Goal: Information Seeking & Learning: Learn about a topic

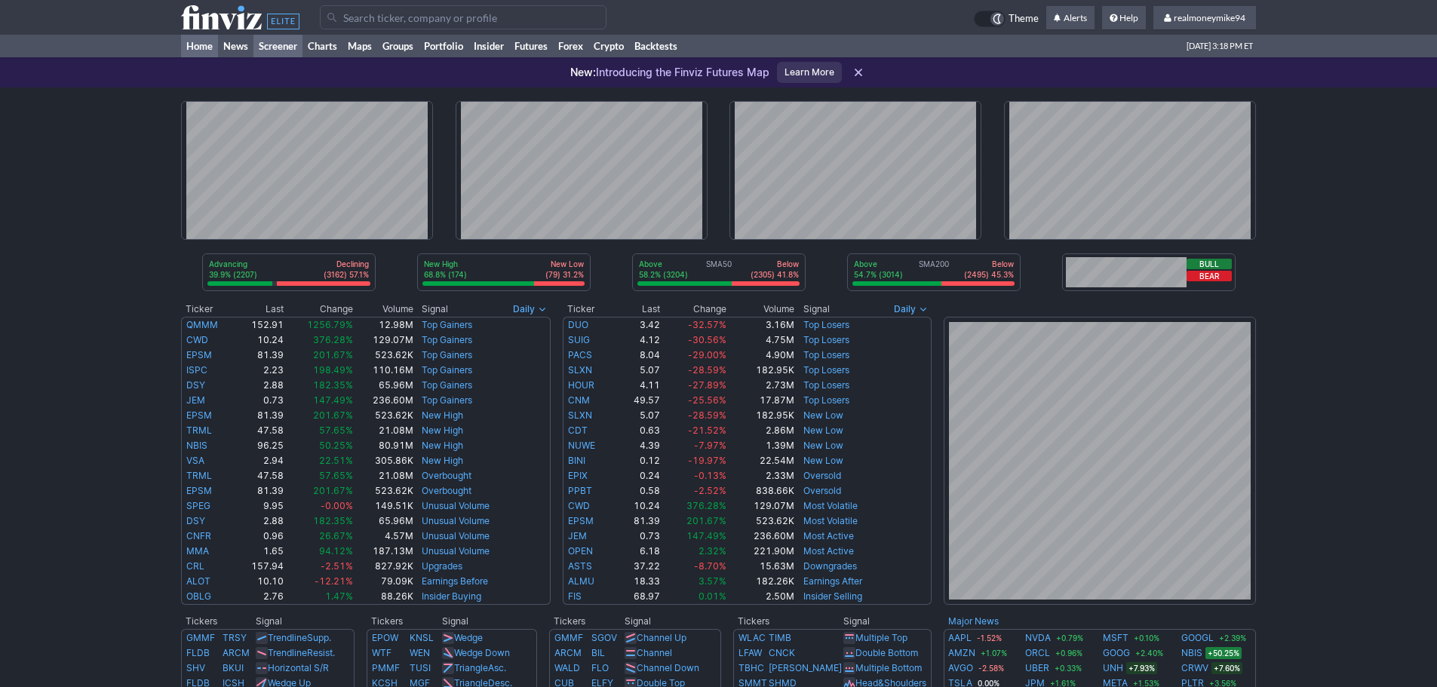
click at [272, 49] on link "Screener" at bounding box center [277, 46] width 49 height 23
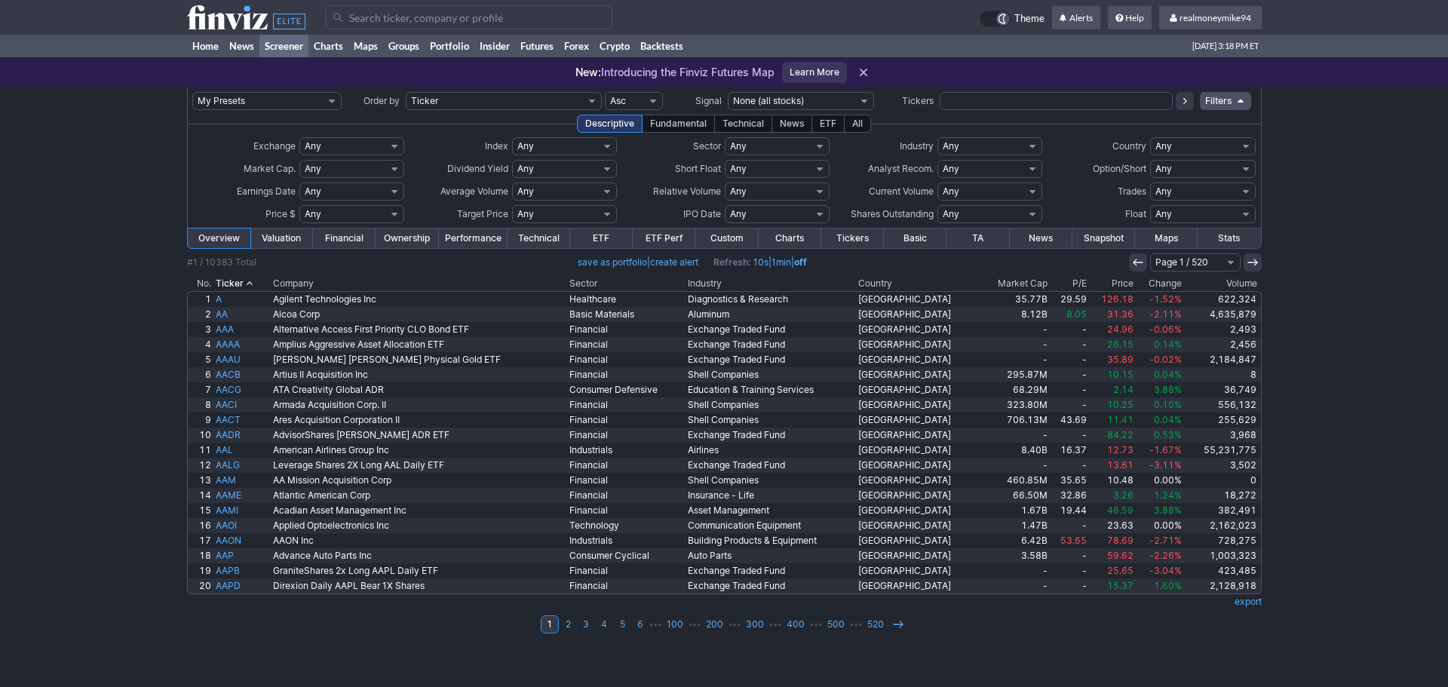
click at [861, 120] on div "All" at bounding box center [857, 124] width 27 height 18
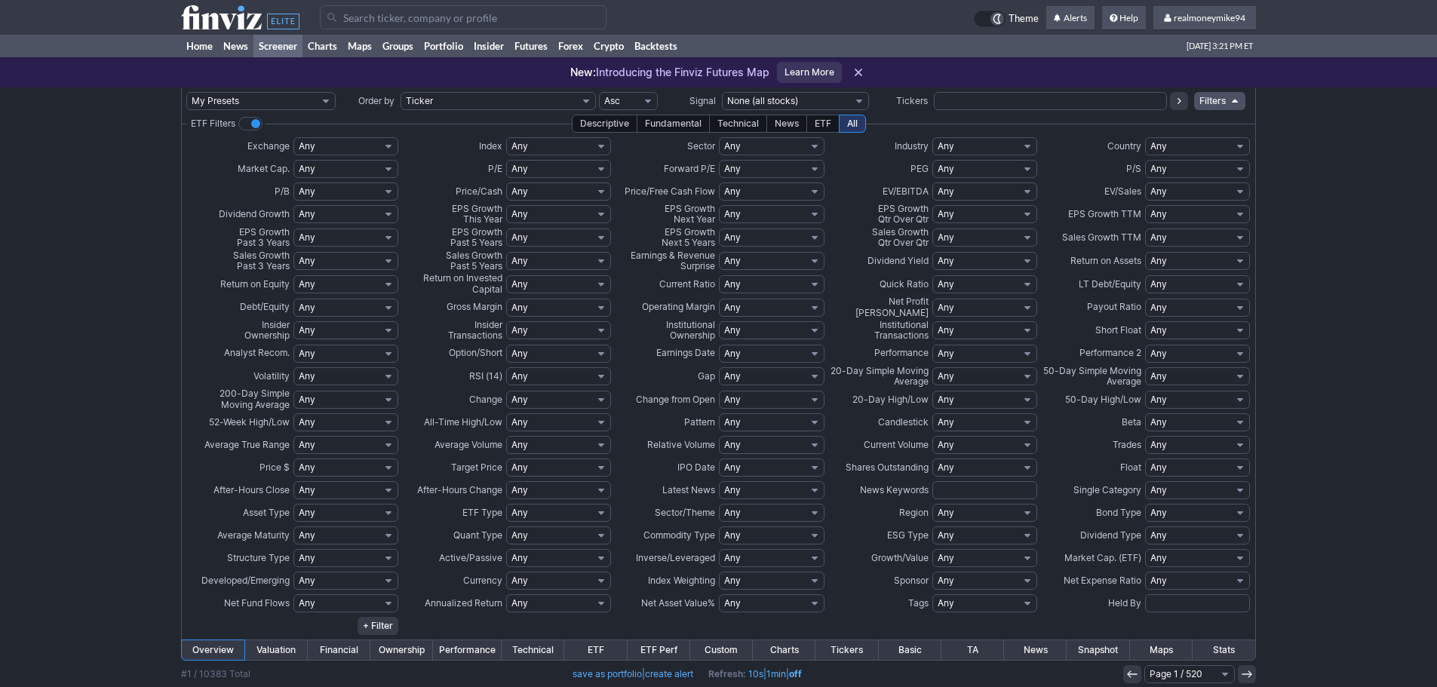
click at [179, 213] on div "My Presets -Save Screen -Edit Screens p: Roth IRA (Fidelity) p: Long-Term Hold …" at bounding box center [718, 574] width 1437 height 974
click at [370, 139] on select "Any AMEX CBOE NASDAQ NYSE Custom" at bounding box center [345, 146] width 105 height 18
click at [370, 140] on select "Any AMEX CBOE NASDAQ NYSE Custom" at bounding box center [345, 146] width 105 height 18
click at [364, 142] on select "Any AMEX CBOE NASDAQ NYSE Custom" at bounding box center [345, 146] width 105 height 18
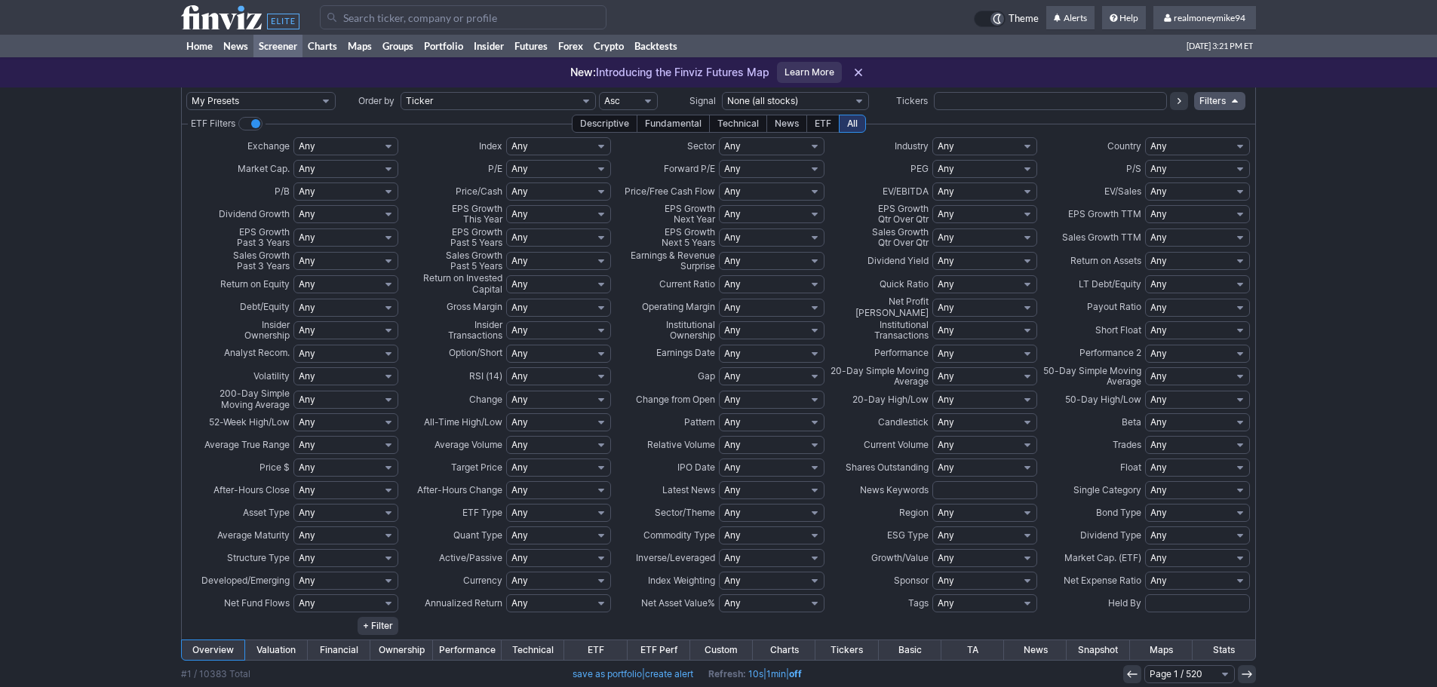
click at [341, 167] on select "Any Mega ($200bln and more) Large ($10bln to $200bln) Mid ($2bln to $10bln) Sma…" at bounding box center [345, 169] width 105 height 18
click at [330, 176] on select "Any Mega ($200bln and more) Large ($10bln to $200bln) Mid ($2bln to $10bln) Sma…" at bounding box center [345, 169] width 105 height 18
select select "midover"
click at [293, 160] on select "Any Mega ($200bln and more) Large ($10bln to $200bln) Mid ($2bln to $10bln) Sma…" at bounding box center [345, 169] width 105 height 18
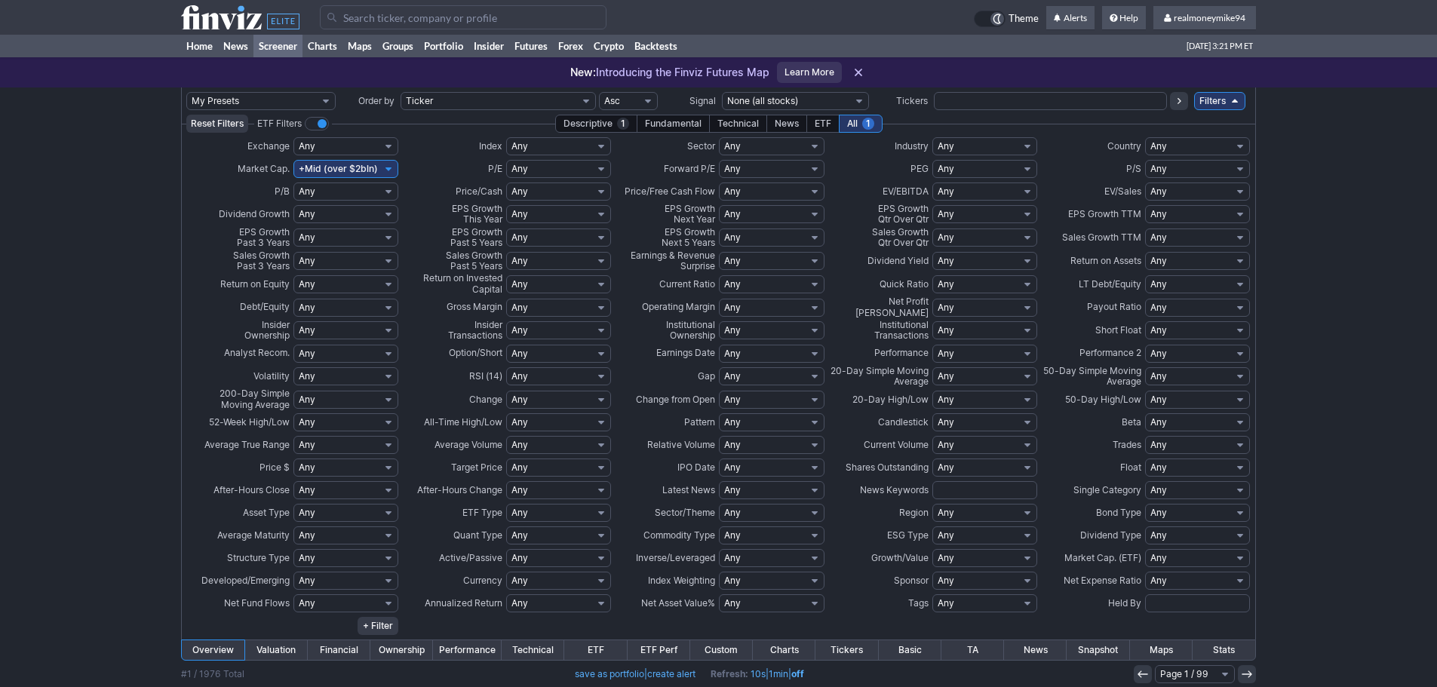
select select "smallover"
click at [293, 160] on select "Any Mega ($200bln and more) Large ($10bln to $200bln) Mid ($2bln to $10bln) Sma…" at bounding box center [345, 169] width 105 height 18
select select "largeover"
click at [293, 160] on select "Any Mega ($200bln and more) Large ($10bln to $200bln) Mid ($2bln to $10bln) Sma…" at bounding box center [345, 169] width 105 height 18
click at [333, 189] on select "Any Low (<1) High (>5) Under 1 Under 2 Under 3 Under 4 Under 5 Under 6 Under 7 …" at bounding box center [345, 192] width 105 height 18
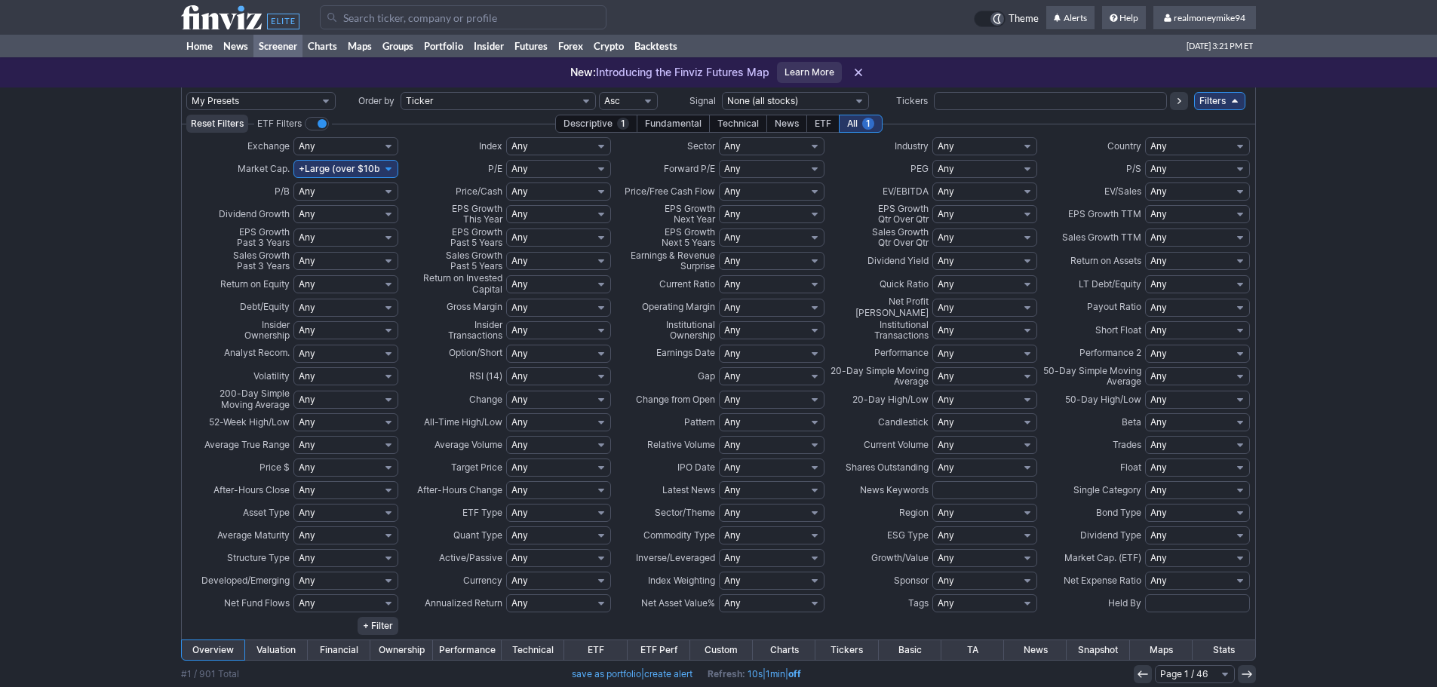
select select "u2"
click at [293, 183] on select "Any Low (<1) High (>5) Under 1 Under 2 Under 3 Under 4 Under 5 Under 6 Under 7 …" at bounding box center [345, 192] width 105 height 18
click at [323, 215] on select "Any 1 Year Positive 1 Year Over 5% 1 Year Over 10% 1 Year Over 15% 1 Year Over …" at bounding box center [345, 214] width 105 height 18
click at [330, 213] on select "Any 1 Year Positive 1 Year Over 5% 1 Year Over 10% 1 Year Over 15% 1 Year Over …" at bounding box center [345, 214] width 105 height 18
click at [351, 235] on select "Any Negative (<0%) Positive (>0%) Positive Low (0-10%) High (>25%) Under 5% Und…" at bounding box center [345, 238] width 105 height 18
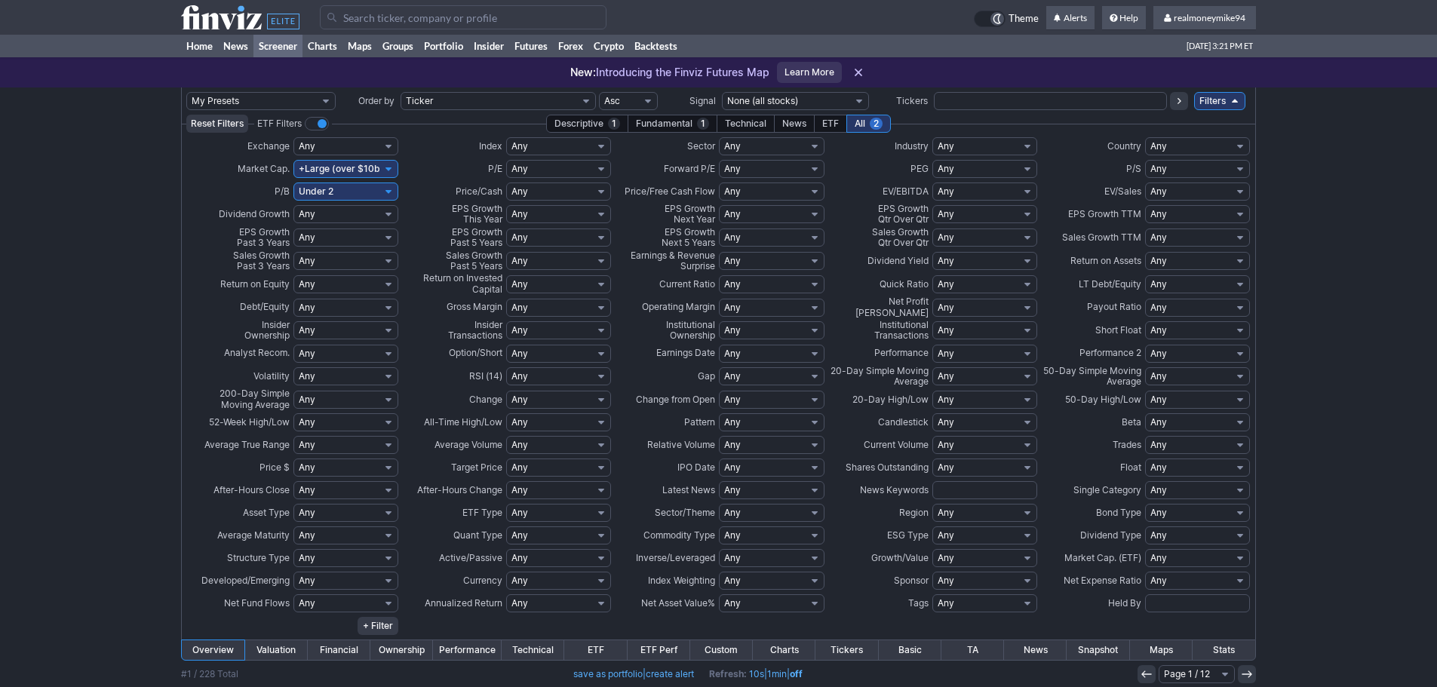
select select "pos"
click at [293, 229] on select "Any Negative (<0%) Positive (>0%) Positive Low (0-10%) High (>25%) Under 5% Und…" at bounding box center [345, 238] width 105 height 18
click at [342, 228] on td "% – % Any Negative (<0%) Positive (>0%) Positive Low (0-10%) High (>25%) Under …" at bounding box center [346, 237] width 106 height 23
click at [342, 232] on select "Any Negative (<0%) Positive (>0%) Positive Low (0-10%) High (>25%) Under 5% Und…" at bounding box center [345, 238] width 105 height 18
select select
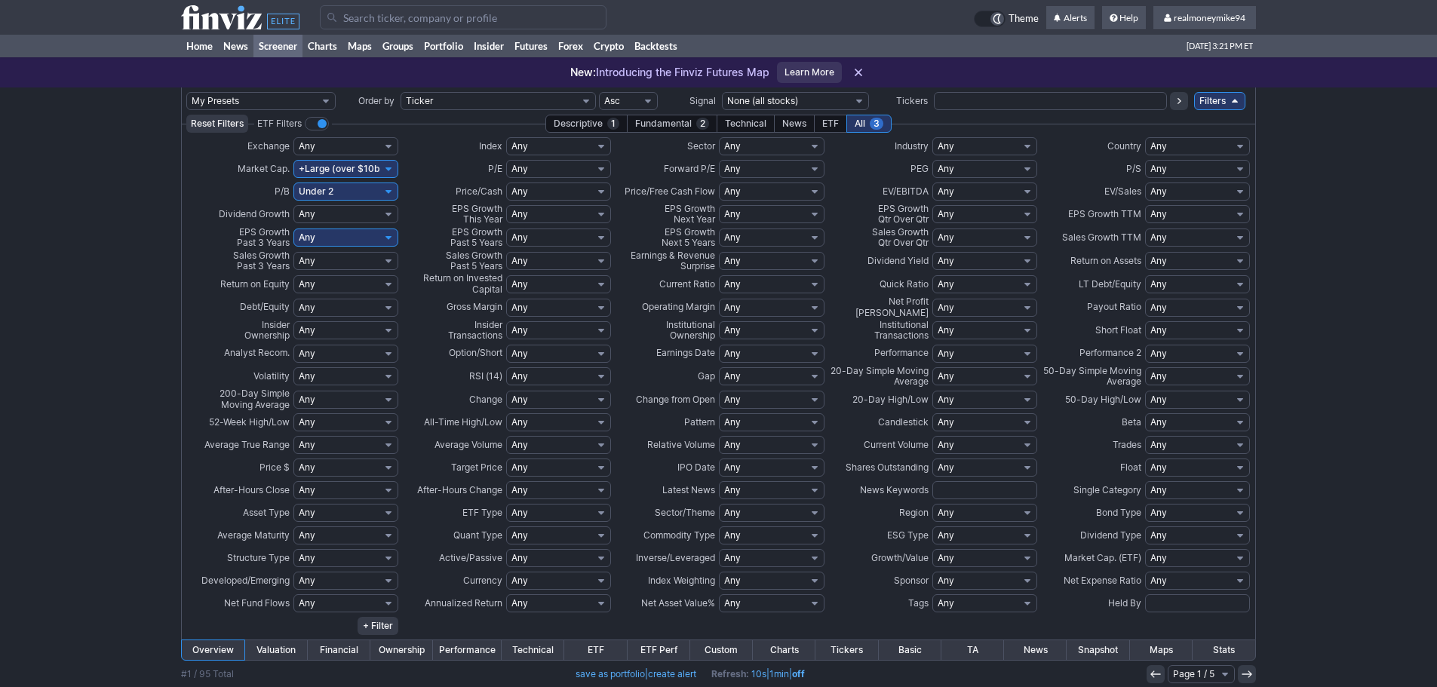
click at [293, 229] on select "Any Negative (<0%) Positive (>0%) Positive Low (0-10%) High (>25%) Under 5% Und…" at bounding box center [345, 238] width 105 height 18
click at [352, 304] on select "Any High (>0.5) Low (<0.1) Under 1 Under 0.9 Under 0.8 Under 0.7 Under 0.6 Unde…" at bounding box center [345, 308] width 105 height 18
click at [74, 339] on div "My Presets -Save Screen -Edit Screens p: Roth IRA (Fidelity) p: Long-Term Hold …" at bounding box center [718, 574] width 1437 height 974
click at [548, 174] on select "Any Low (<15) Profitable (>0) High (>50) Under 5 Under 10 Under 15 Under 20 Und…" at bounding box center [558, 169] width 105 height 18
select select "u25"
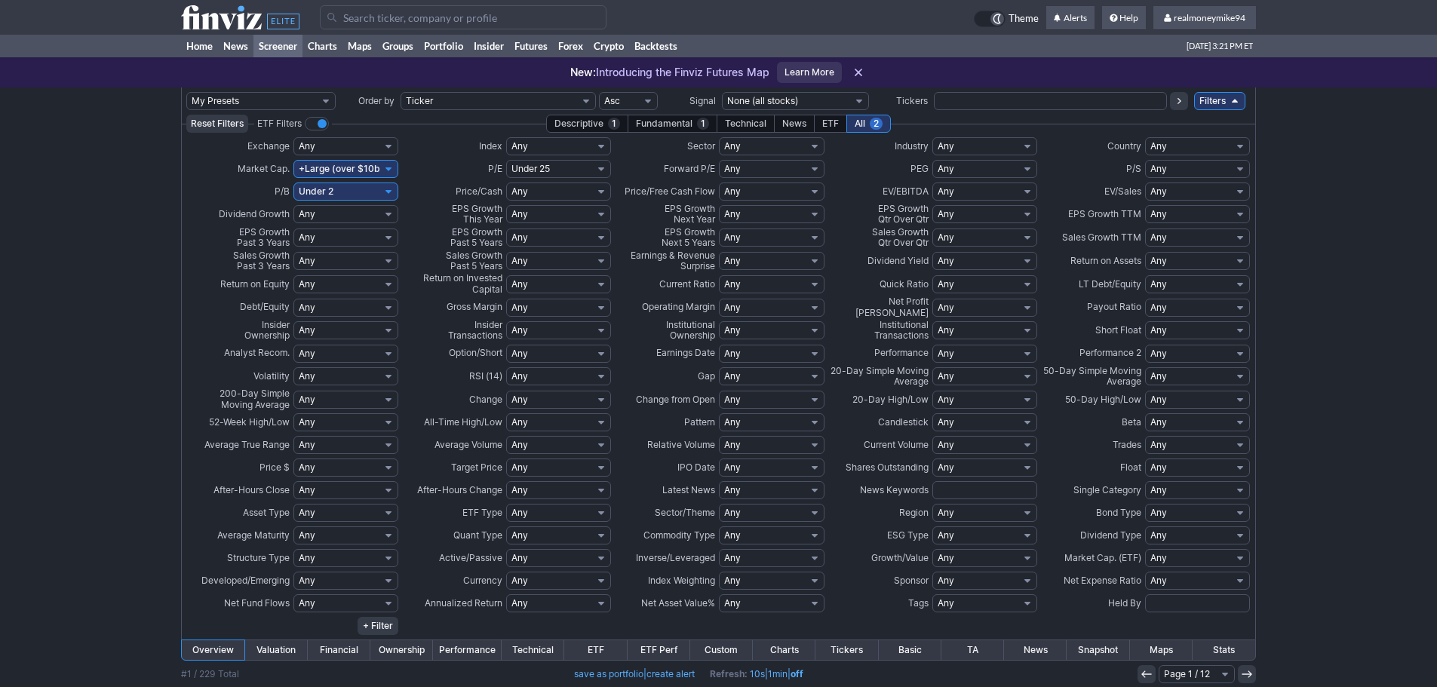
click at [506, 160] on select "Any Low (<15) Profitable (>0) High (>50) Under 5 Under 10 Under 15 Under 20 Und…" at bounding box center [558, 169] width 105 height 18
click at [547, 184] on select "Any Low (<3) High (>50) Under 1 Under 2 Under 3 Under 4 Under 5 Under 6 Under 7…" at bounding box center [558, 192] width 105 height 18
select select "u4"
click at [506, 183] on select "Any Low (<3) High (>50) Under 1 Under 2 Under 3 Under 4 Under 5 Under 6 Under 7…" at bounding box center [558, 192] width 105 height 18
click at [543, 213] on select "Any Negative (<0%) Positive (>0%) Positive Low (0-10%) High (>25%) Under 5% Und…" at bounding box center [558, 214] width 105 height 18
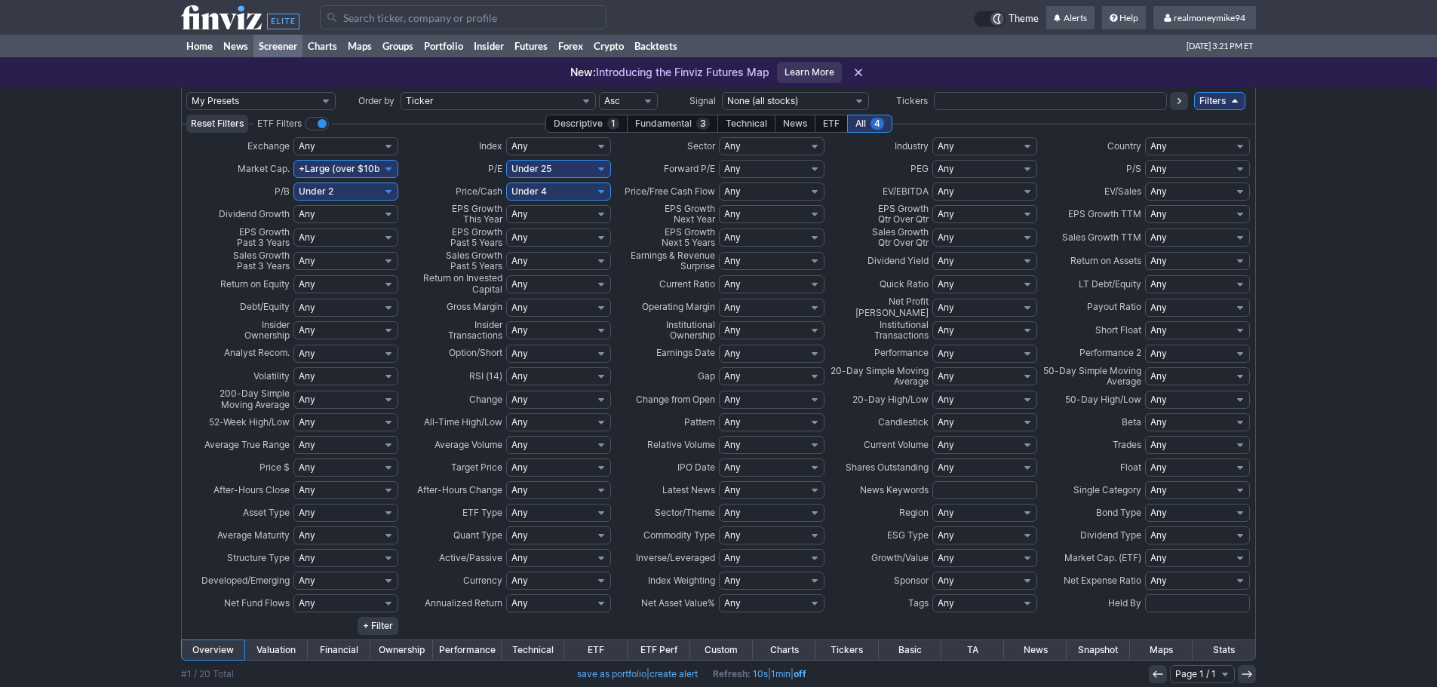
select select "o5"
click at [506, 205] on select "Any Negative (<0%) Positive (>0%) Positive Low (0-10%) High (>25%) Under 5% Und…" at bounding box center [558, 214] width 105 height 18
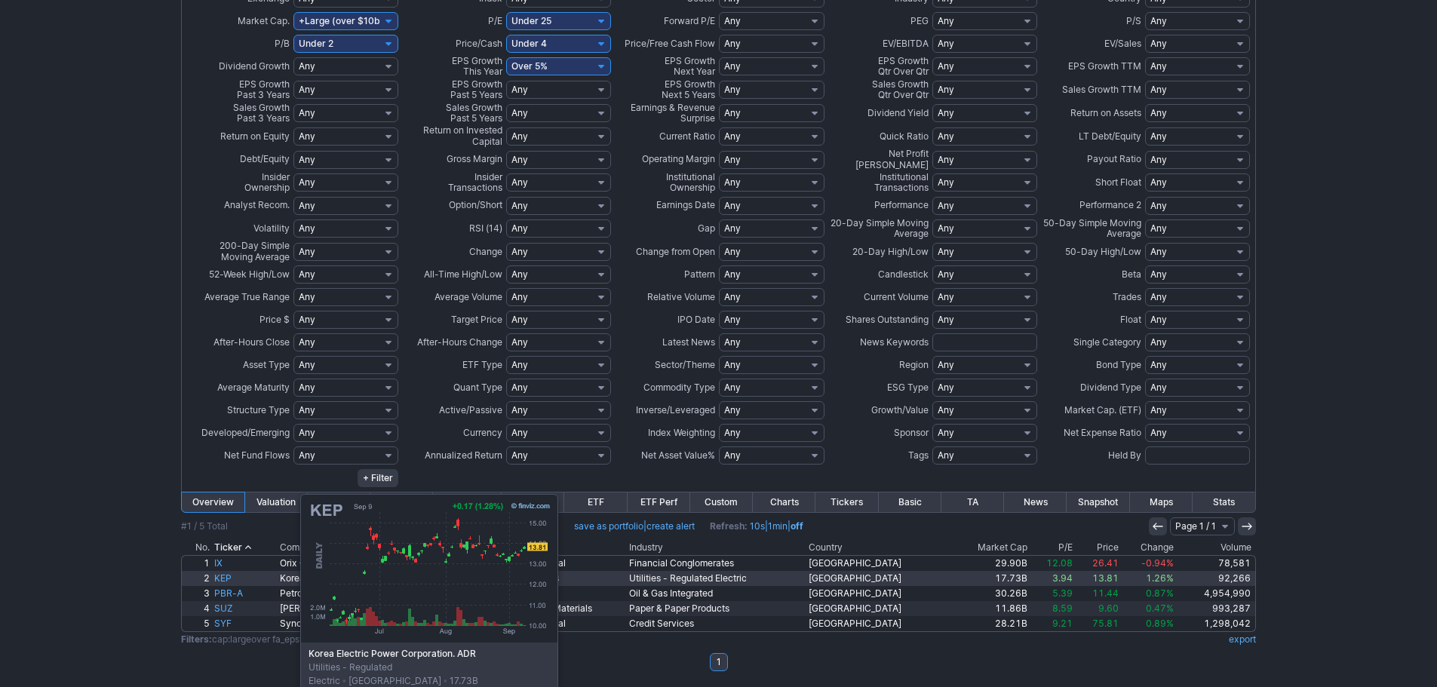
click at [225, 579] on link "KEP" at bounding box center [245, 578] width 66 height 15
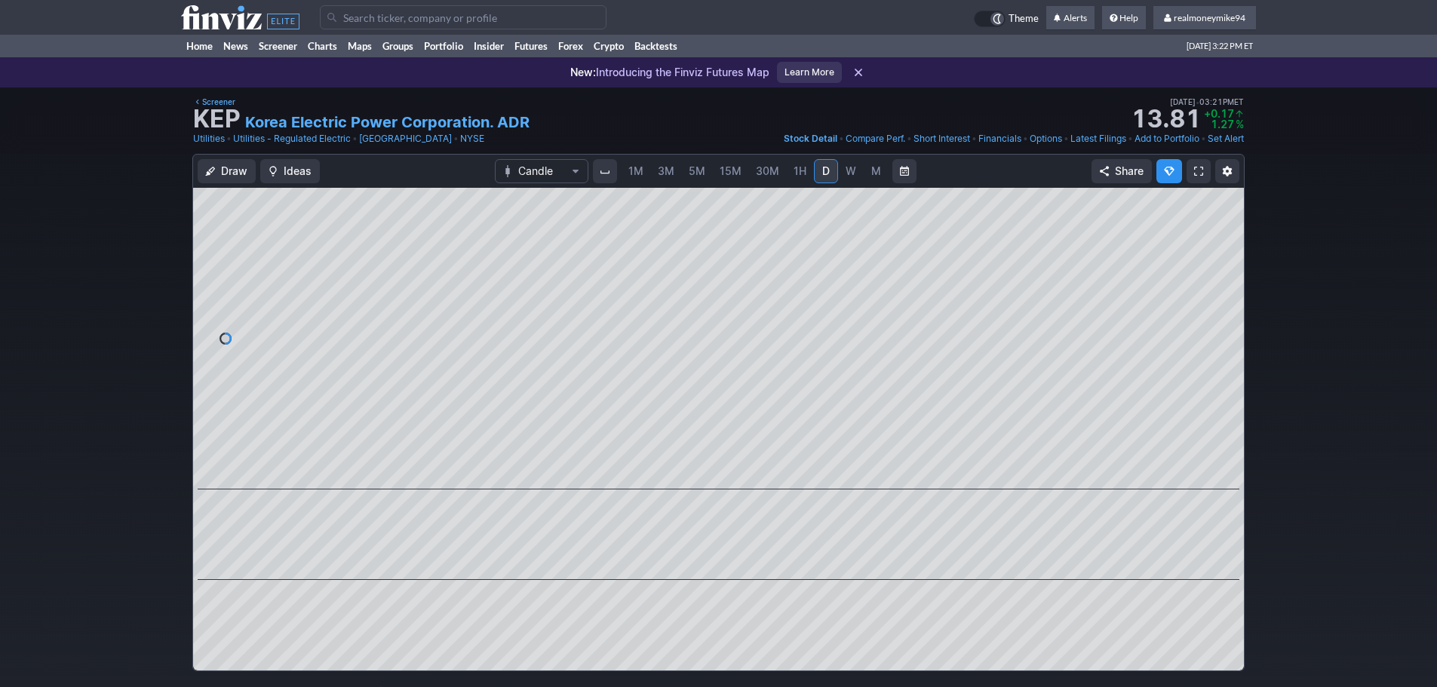
click at [846, 167] on span "W" at bounding box center [850, 170] width 11 height 13
click at [871, 167] on span "M" at bounding box center [876, 170] width 10 height 13
click at [817, 170] on link "D" at bounding box center [826, 171] width 24 height 24
click at [278, 46] on link "Screener" at bounding box center [277, 46] width 49 height 23
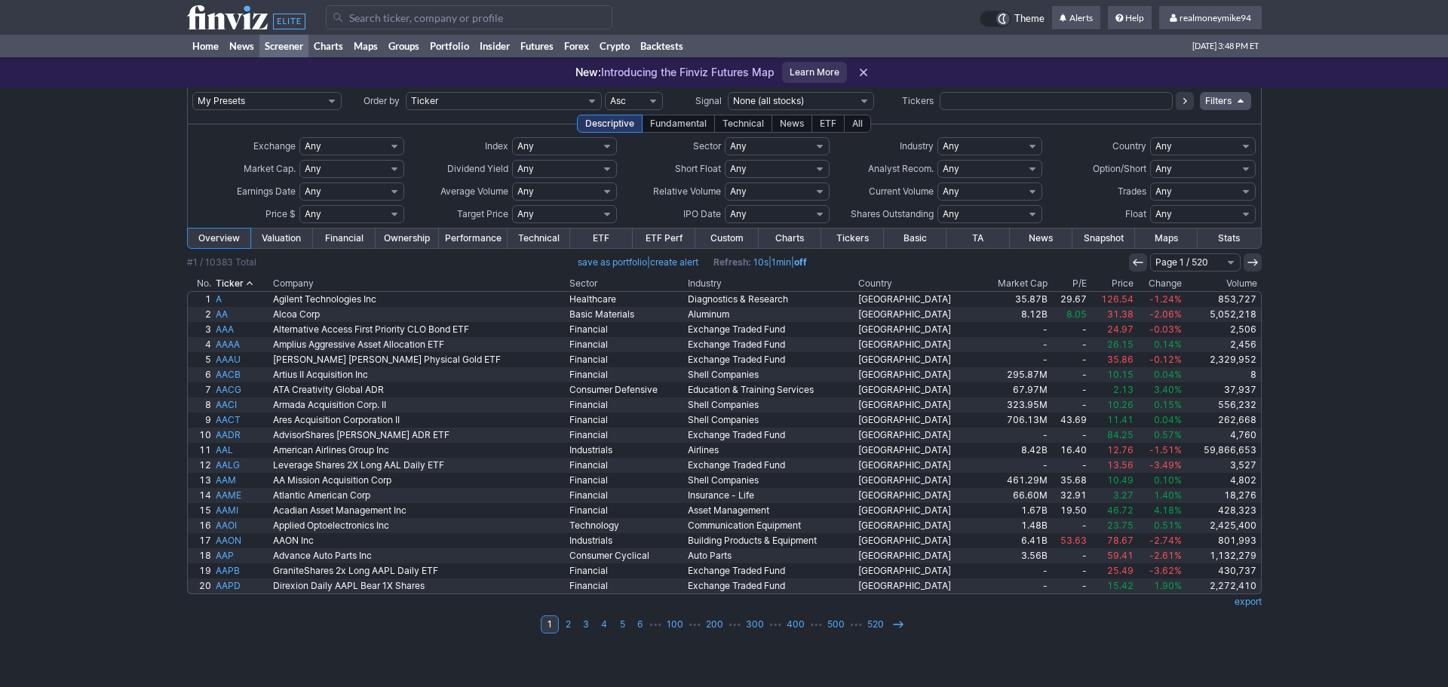
click at [861, 125] on div "All" at bounding box center [857, 124] width 27 height 18
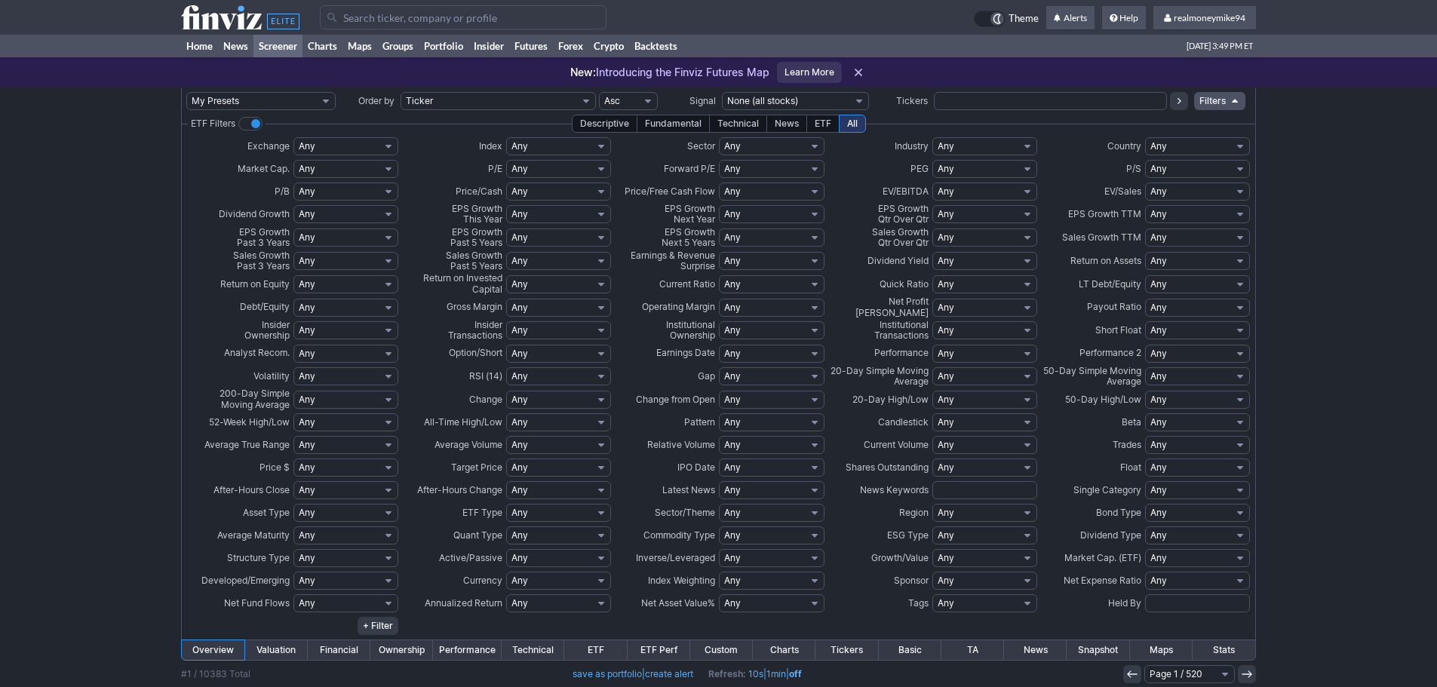
click at [548, 369] on select "Any Overbought (90) Overbought (80) Overbought (70) Overbought (60) Oversold (4…" at bounding box center [558, 376] width 105 height 18
select select "os20"
click at [506, 367] on select "Any Overbought (90) Overbought (80) Overbought (70) Overbought (60) Oversold (4…" at bounding box center [558, 376] width 105 height 18
click at [561, 372] on select "Any Overbought (90) Overbought (80) Overbought (70) Overbought (60) Oversold (4…" at bounding box center [558, 376] width 105 height 18
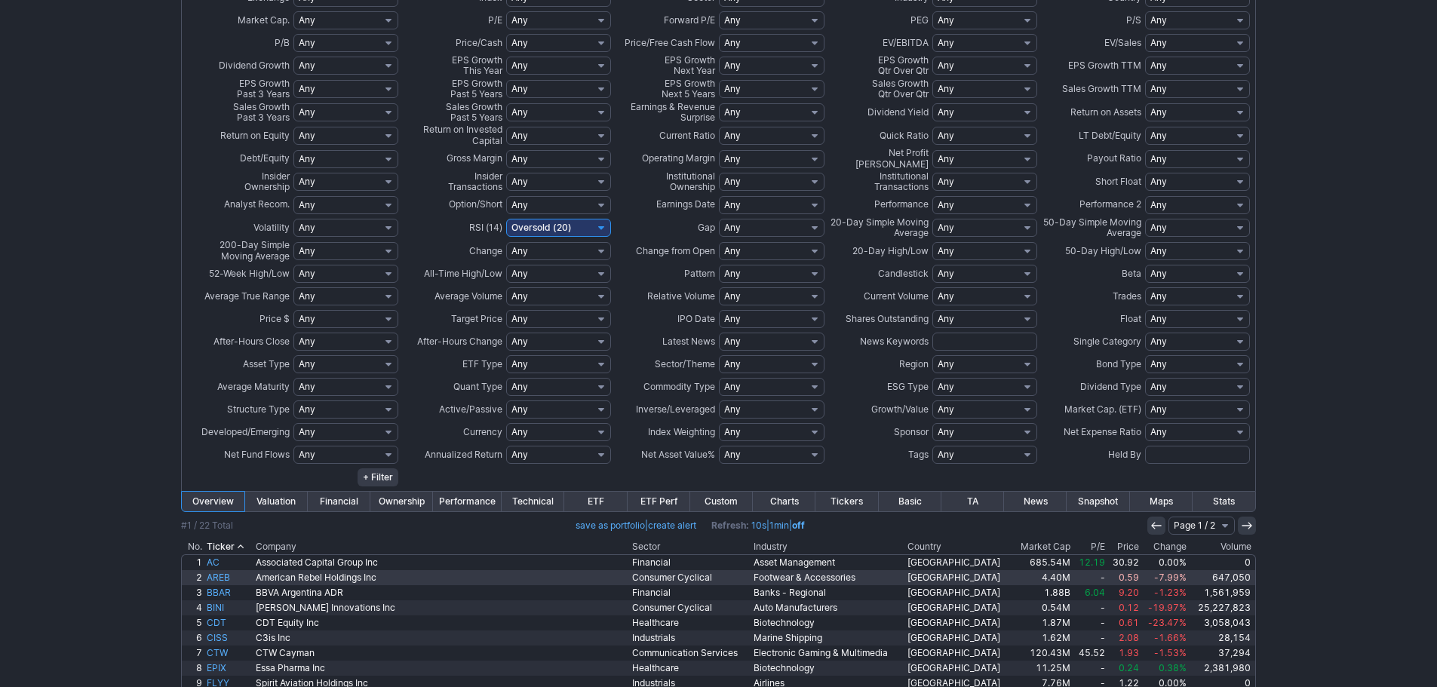
scroll to position [374, 0]
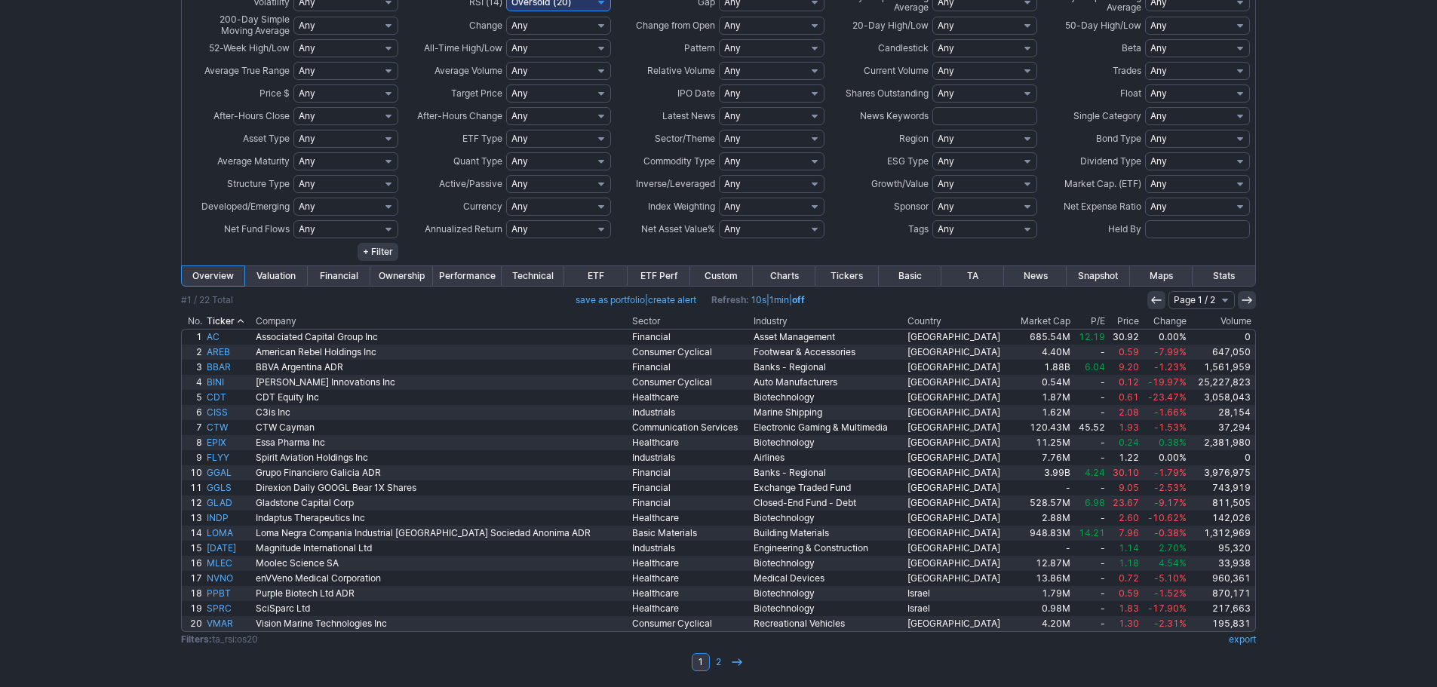
click at [1035, 315] on th "Market Cap" at bounding box center [1043, 321] width 60 height 15
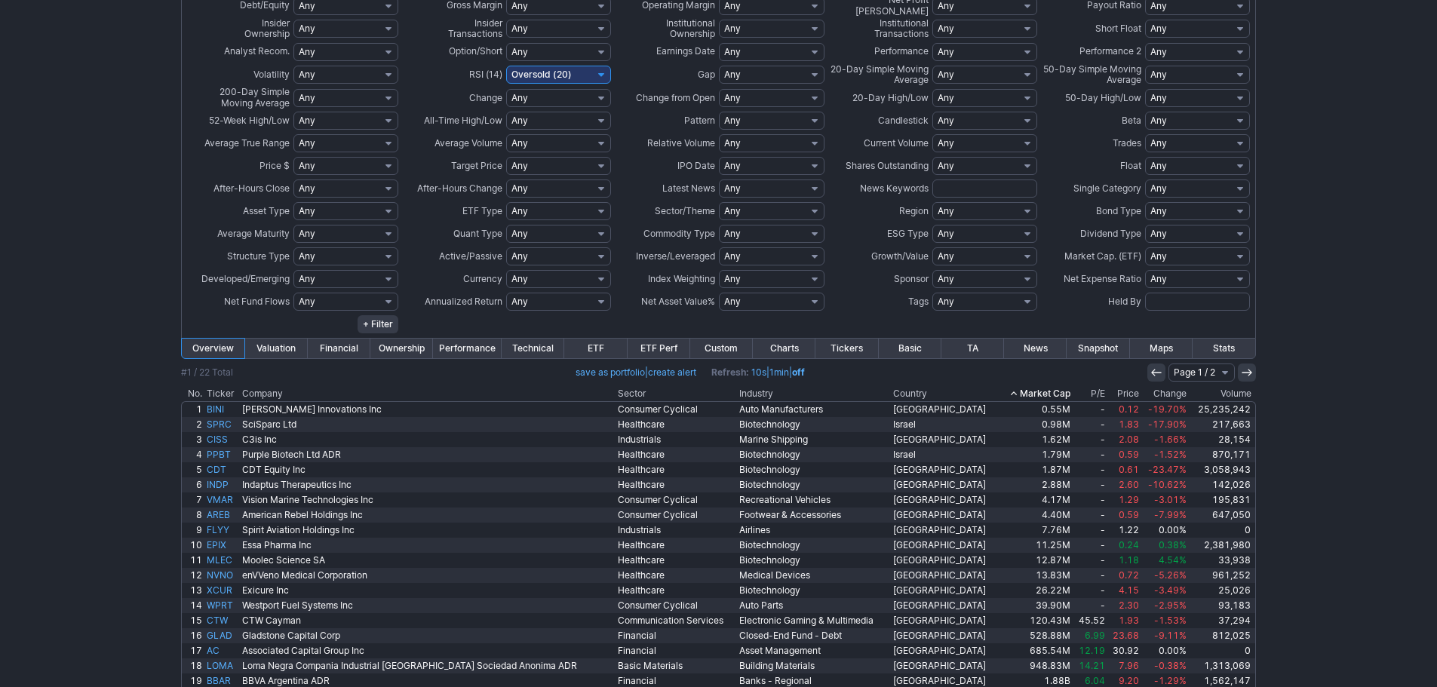
click at [1026, 386] on th "Market Cap" at bounding box center [1036, 393] width 75 height 15
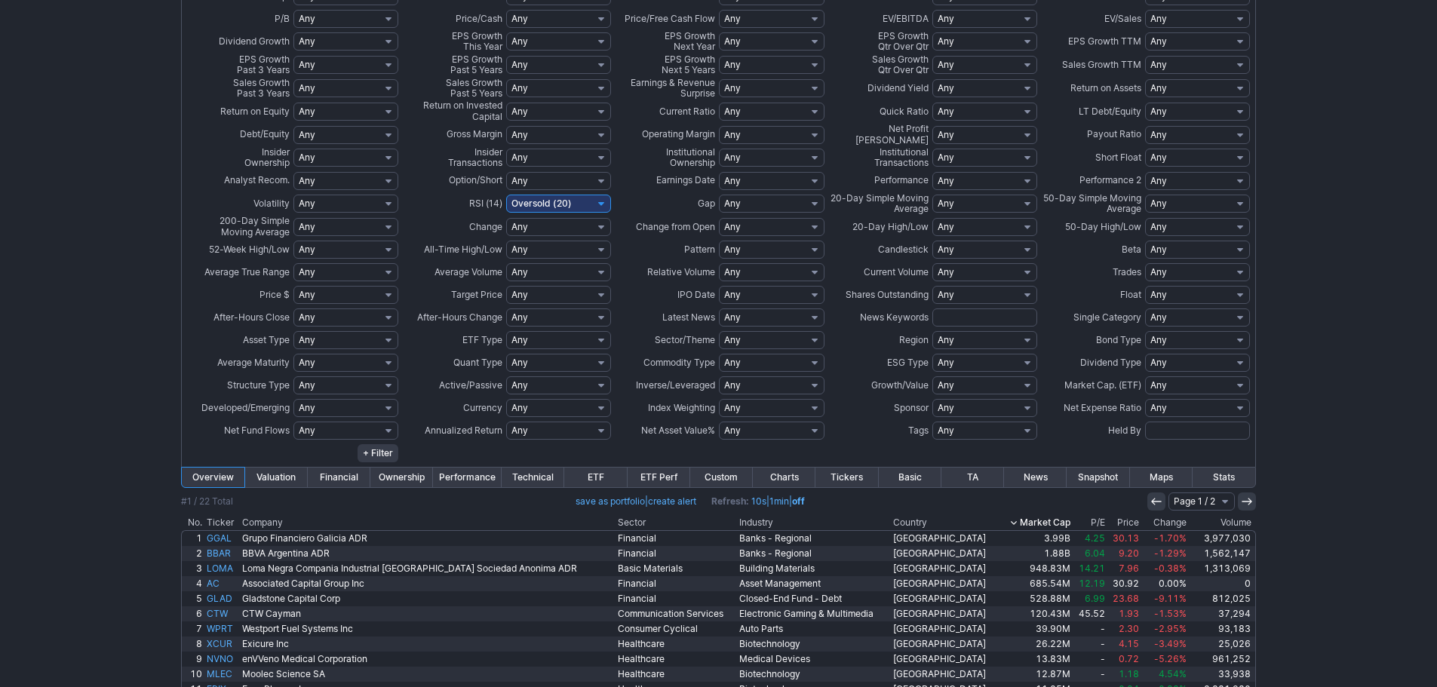
scroll to position [226, 0]
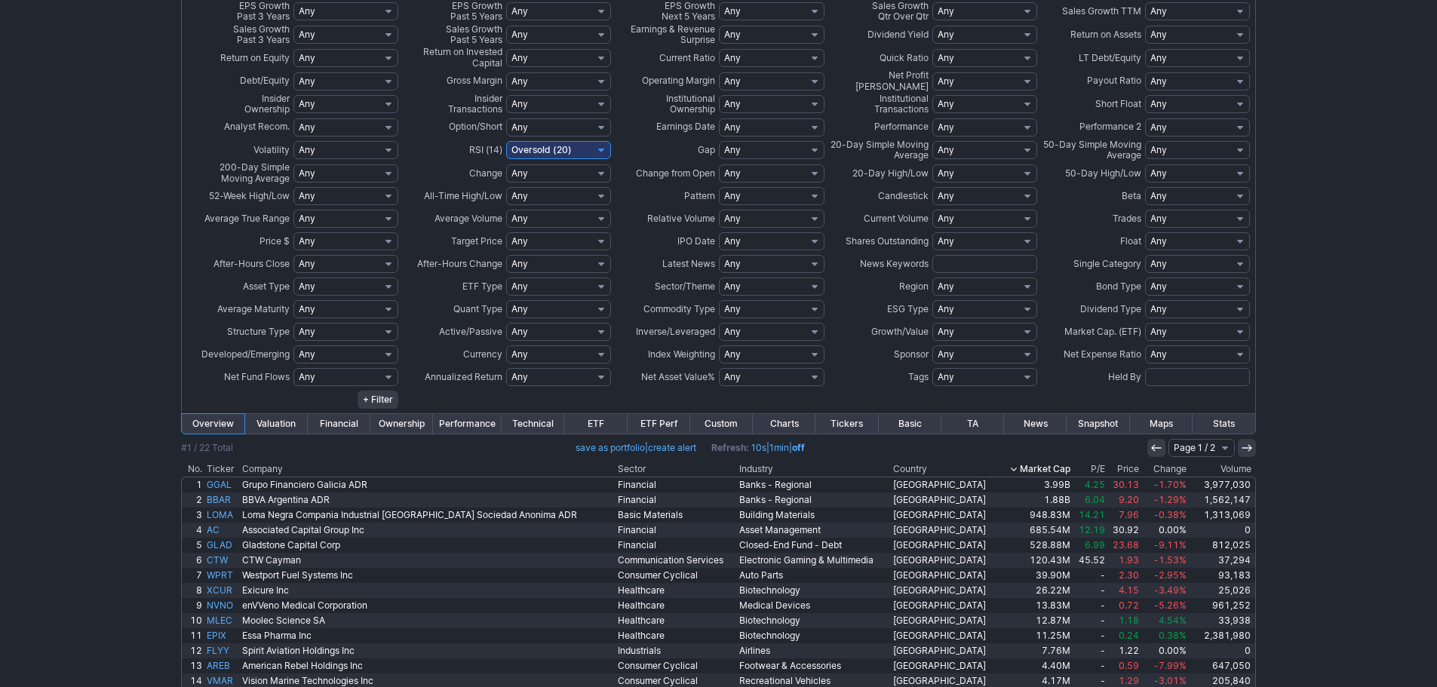
click at [570, 146] on select "Any Overbought (90) Overbought (80) Overbought (70) Overbought (60) Oversold (4…" at bounding box center [558, 150] width 105 height 18
select select "os30"
click at [506, 141] on select "Any Overbought (90) Overbought (80) Overbought (70) Overbought (60) Oversold (4…" at bounding box center [558, 150] width 105 height 18
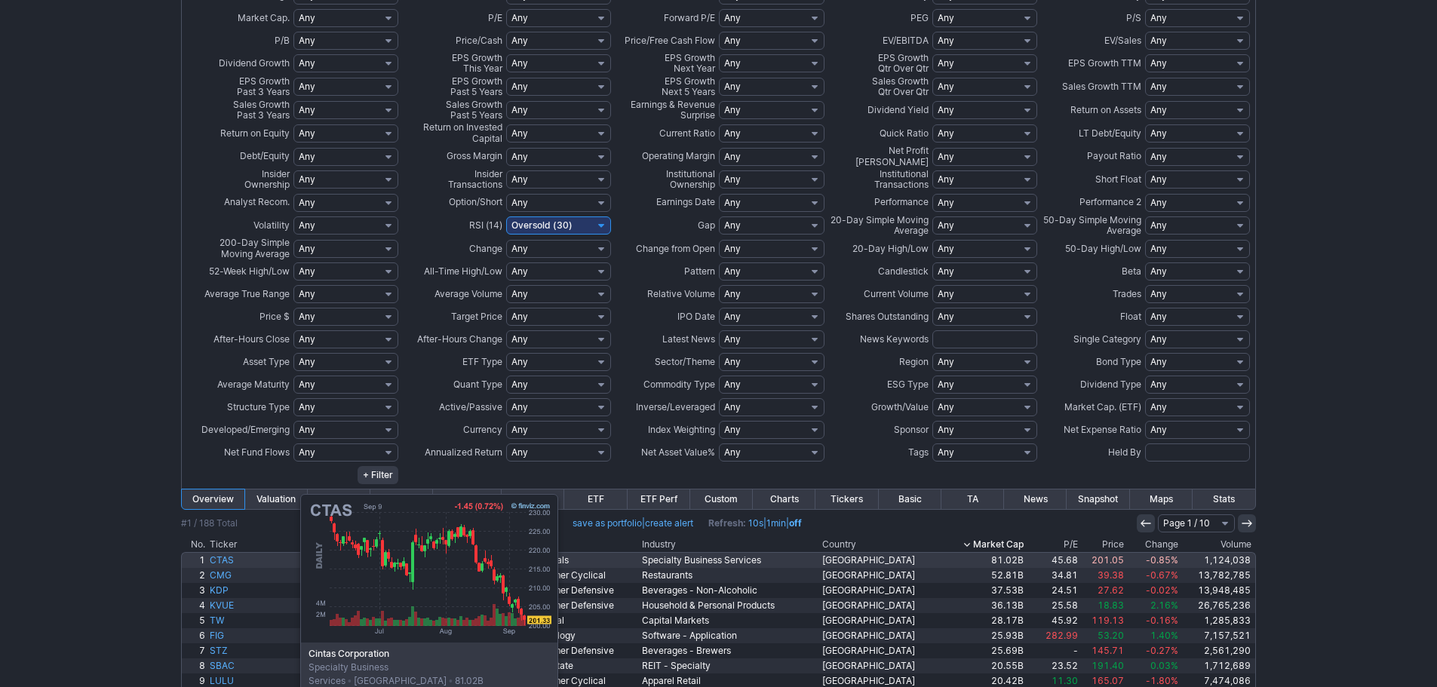
click at [225, 558] on link "CTAS" at bounding box center [255, 560] width 97 height 15
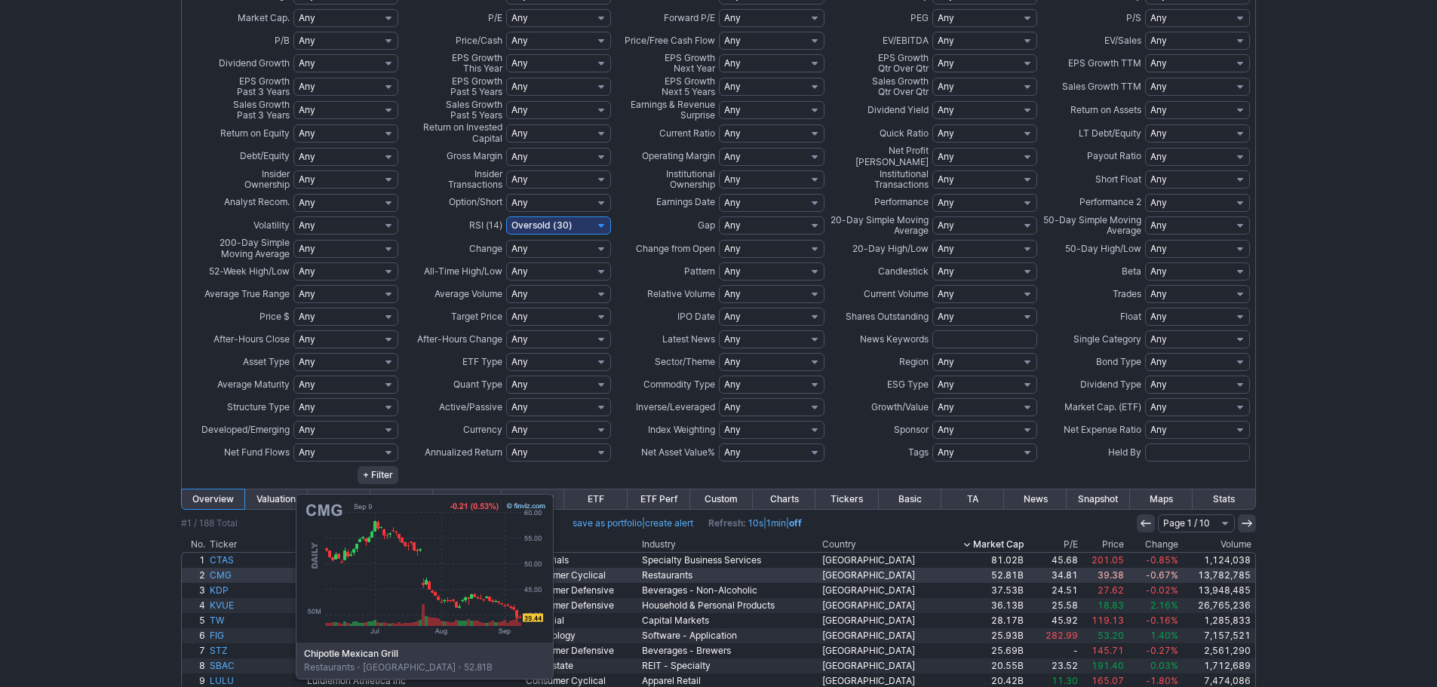
click at [220, 568] on link "CMG" at bounding box center [255, 575] width 97 height 15
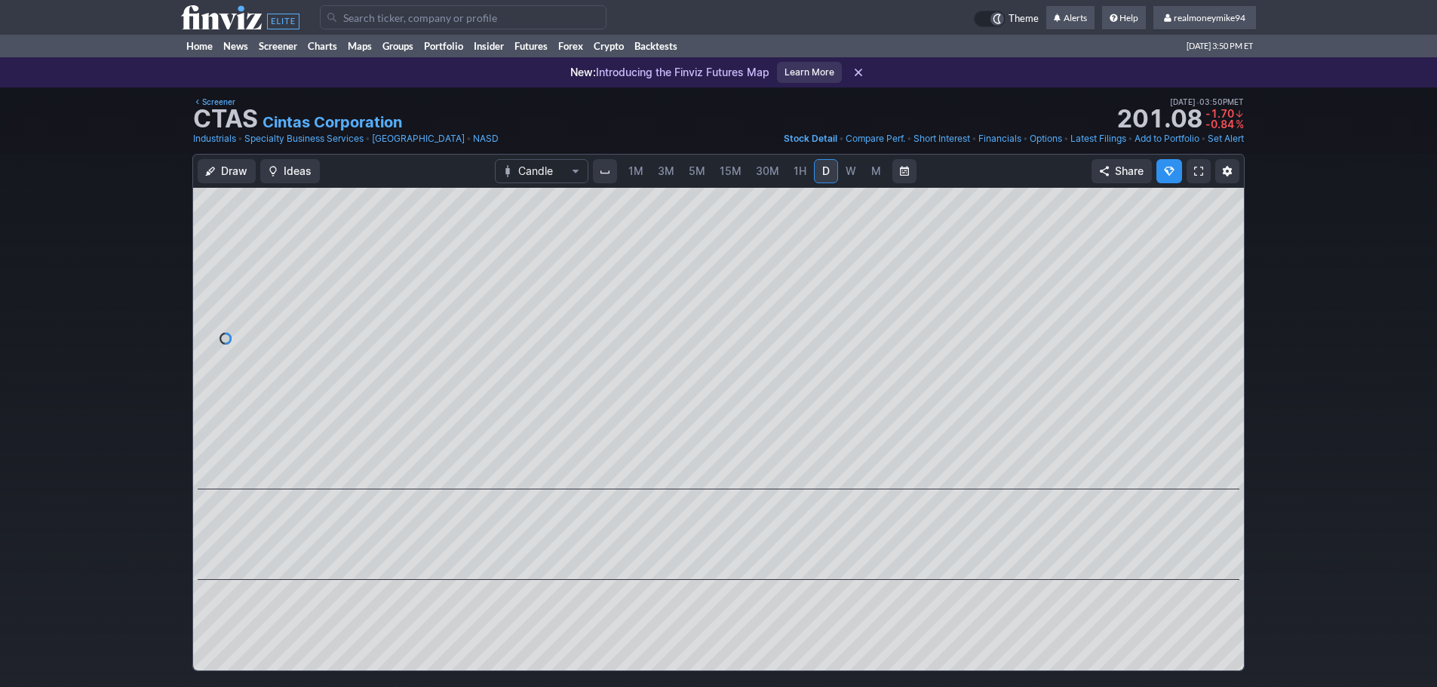
click at [843, 168] on link "W" at bounding box center [851, 171] width 24 height 24
click at [839, 169] on link "W" at bounding box center [851, 171] width 24 height 24
click at [831, 170] on link "D" at bounding box center [826, 171] width 24 height 24
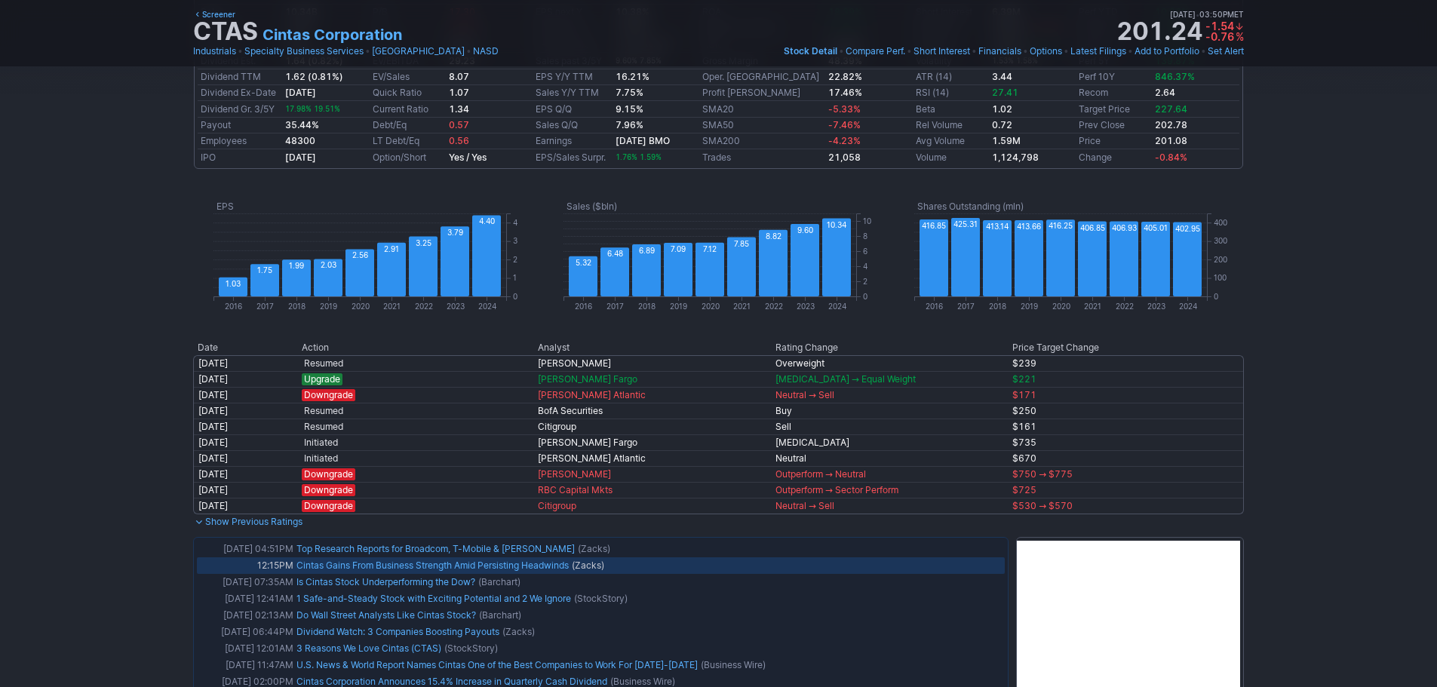
scroll to position [980, 0]
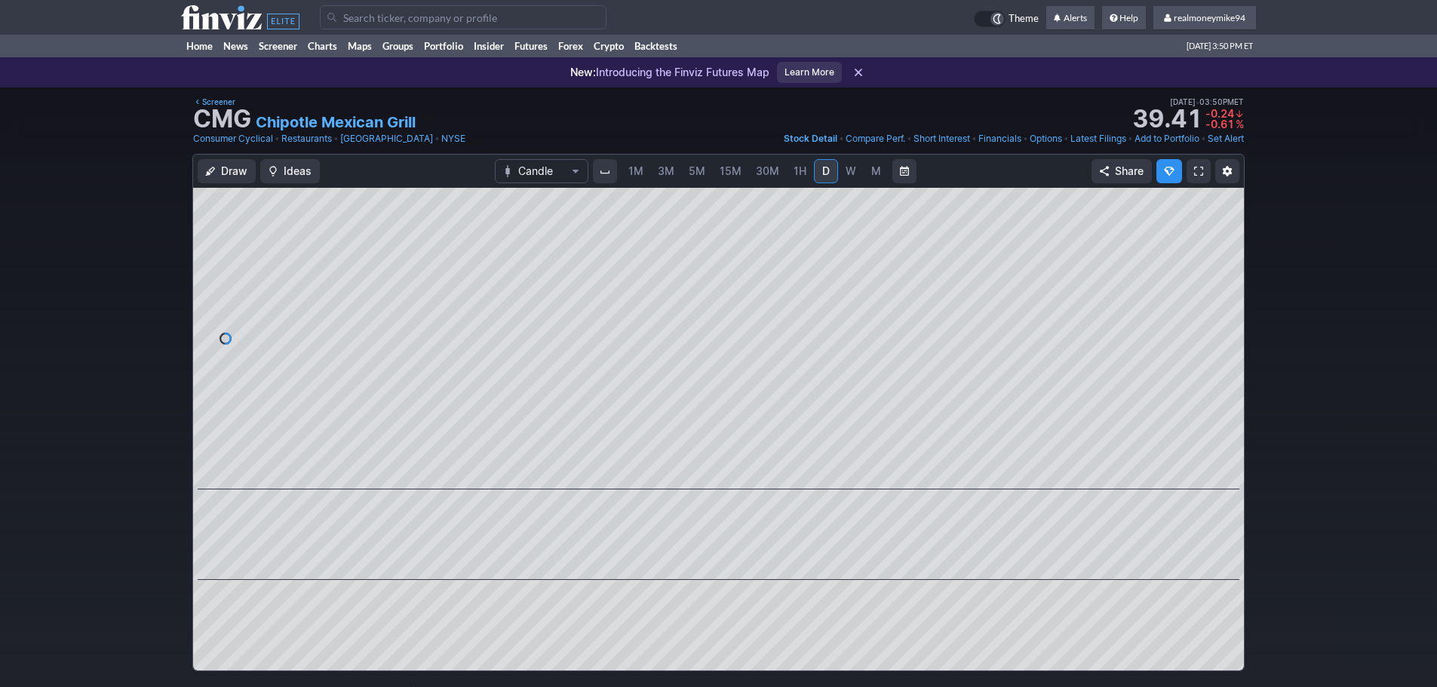
click at [846, 164] on span "W" at bounding box center [850, 170] width 11 height 13
click at [214, 103] on link "Screener" at bounding box center [214, 102] width 42 height 14
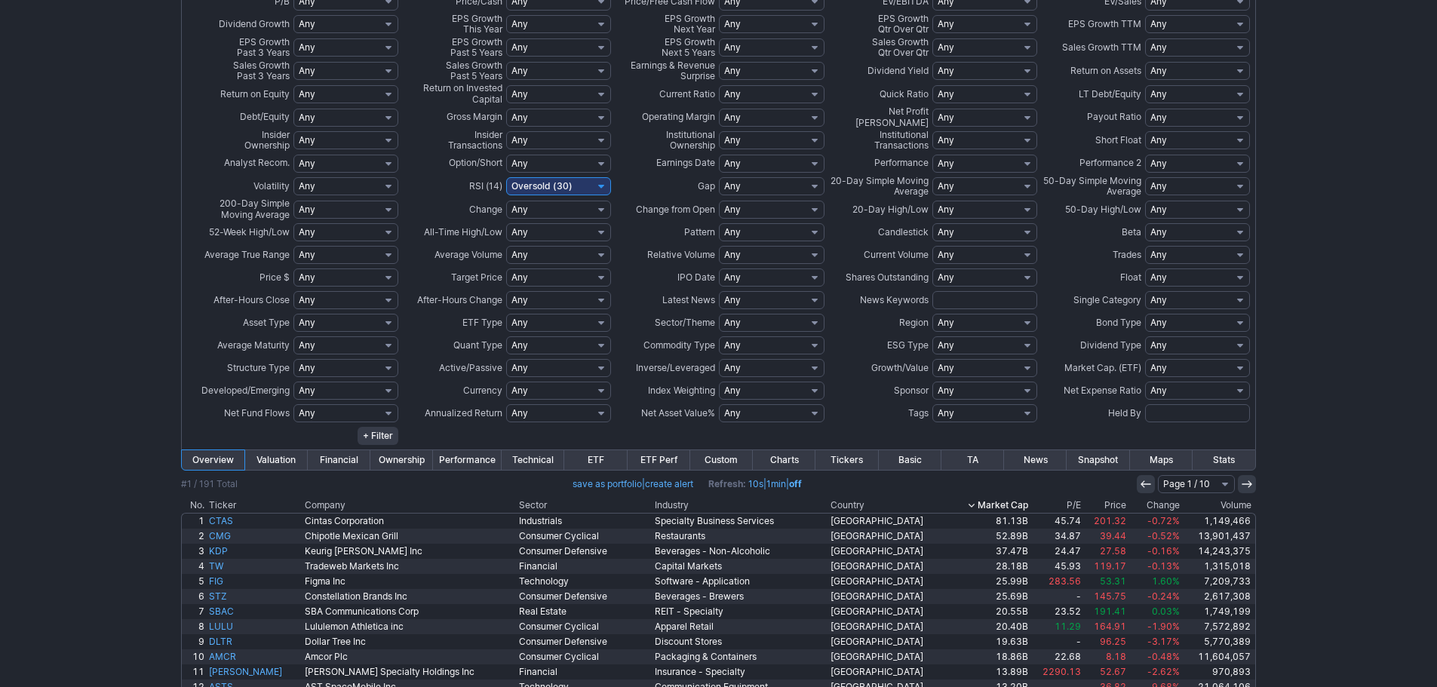
scroll to position [302, 0]
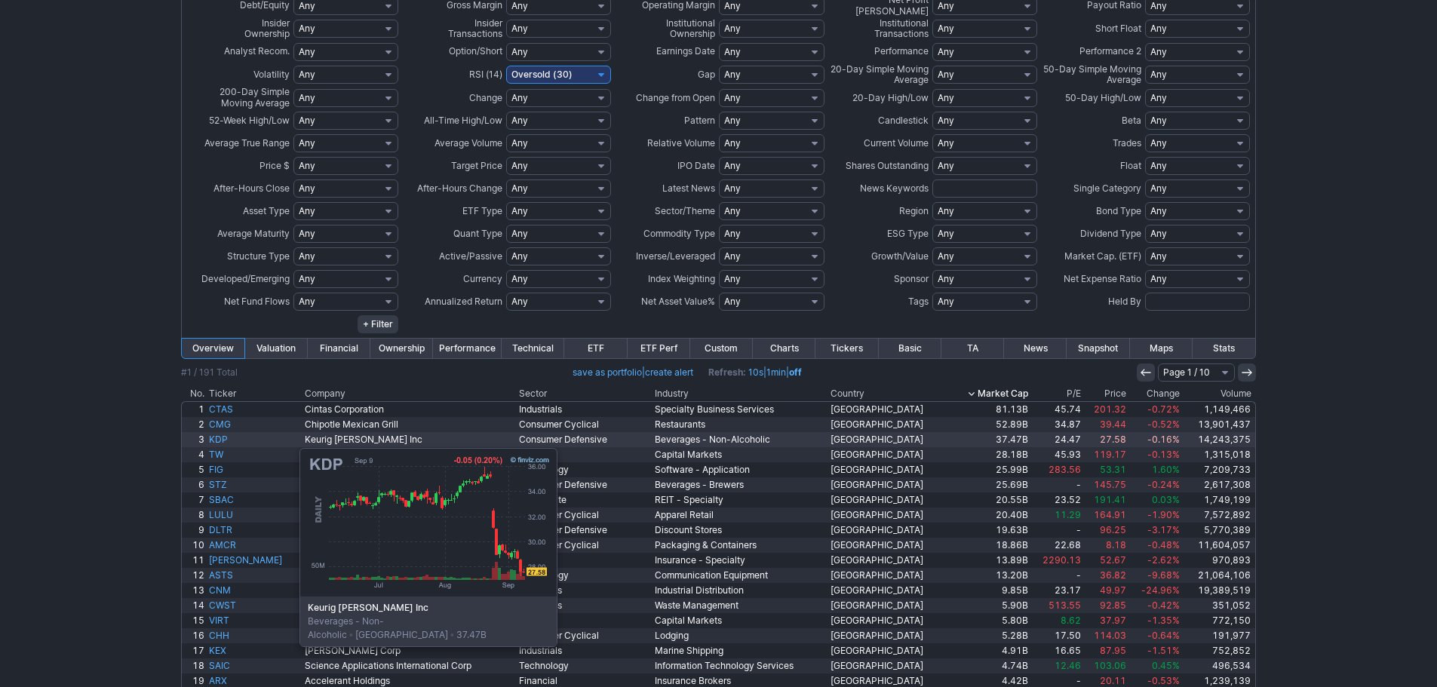
click at [224, 440] on link "KDP" at bounding box center [255, 439] width 96 height 15
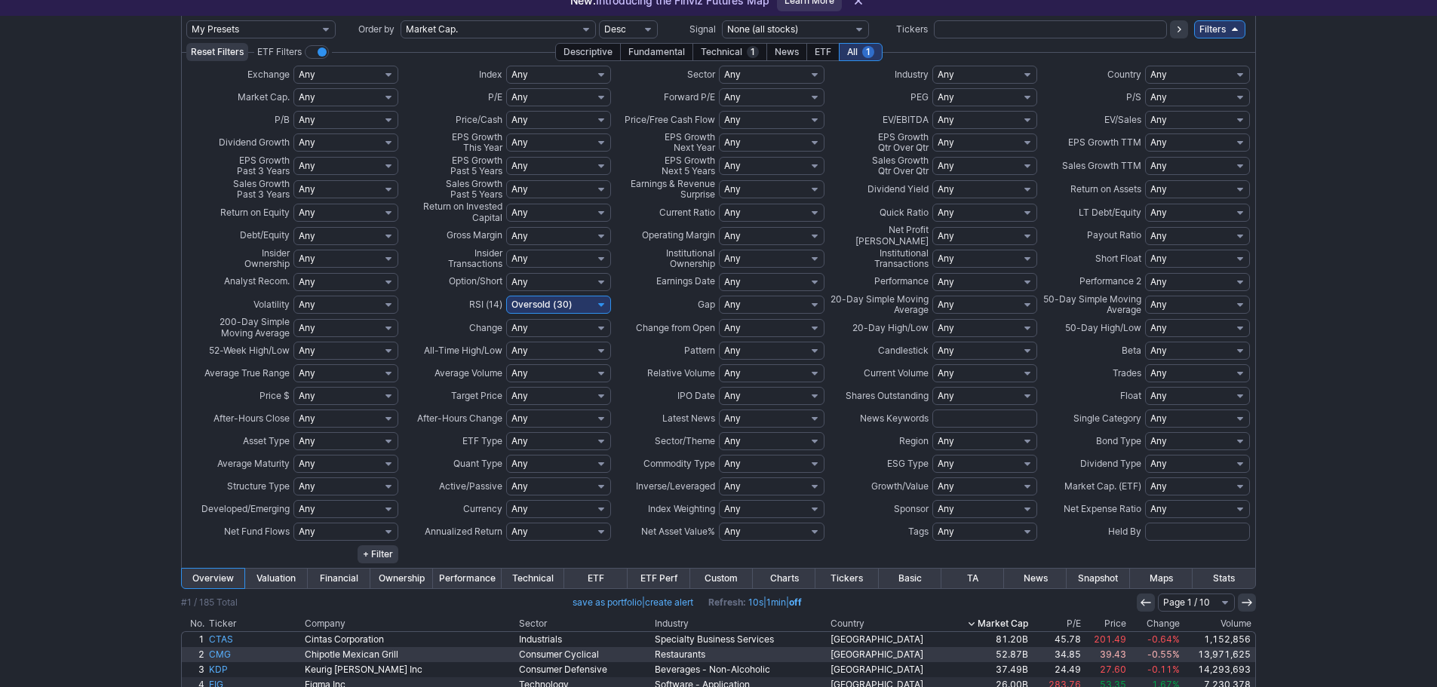
scroll to position [302, 0]
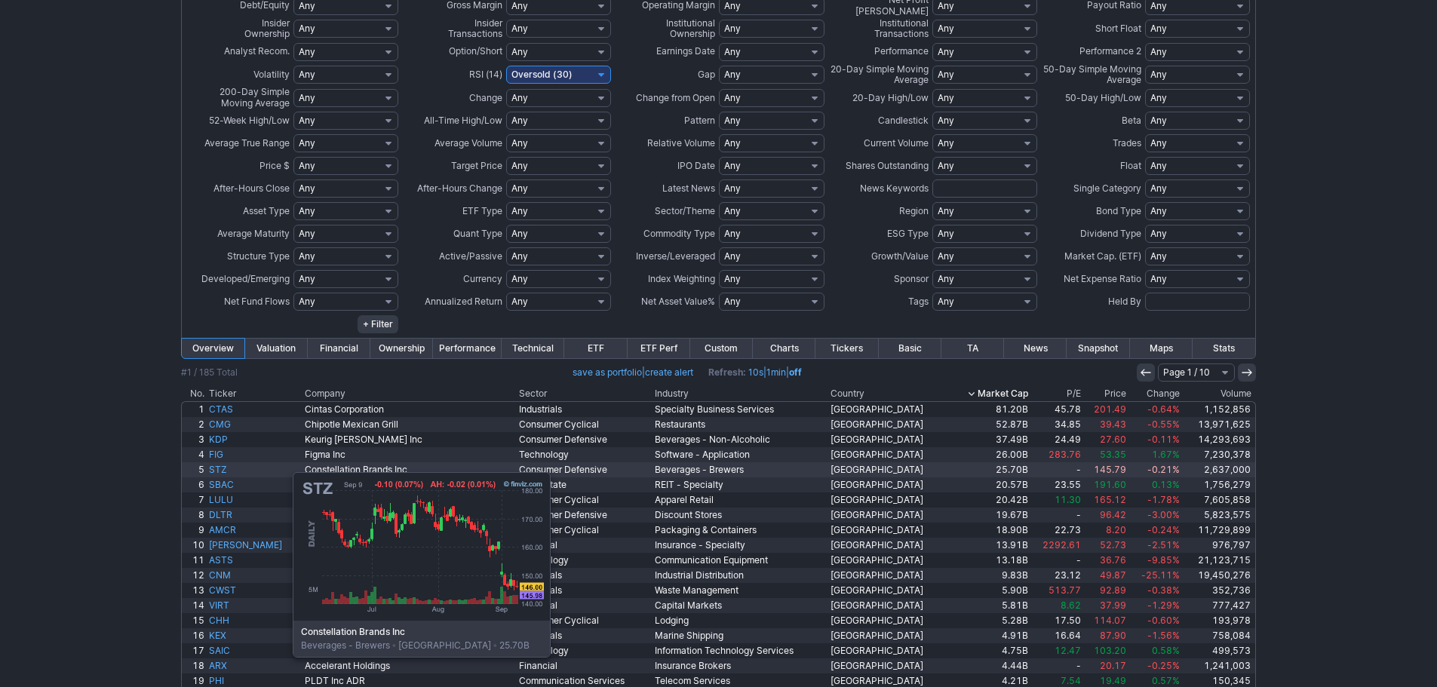
click at [217, 465] on link "STZ" at bounding box center [255, 469] width 96 height 15
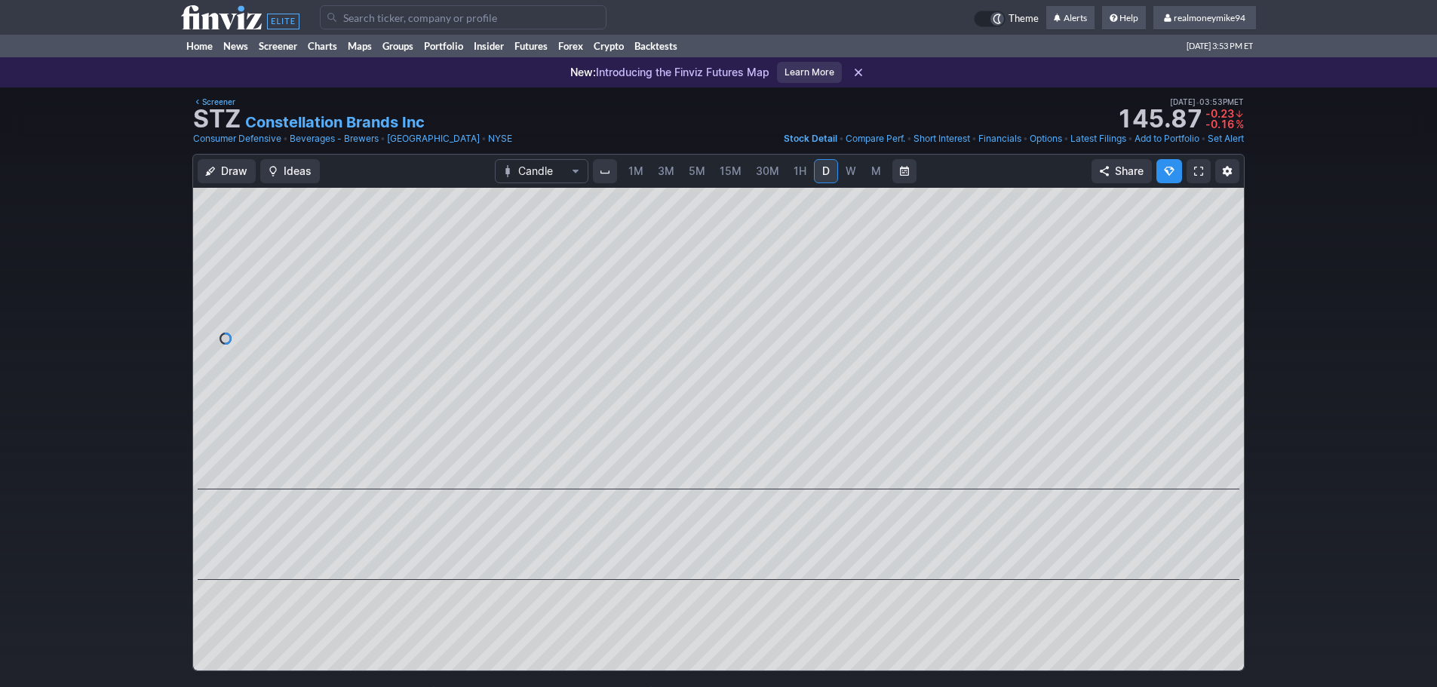
click at [841, 167] on link "W" at bounding box center [851, 171] width 24 height 24
click at [866, 171] on link "M" at bounding box center [876, 171] width 24 height 24
